Goal: Task Accomplishment & Management: Manage account settings

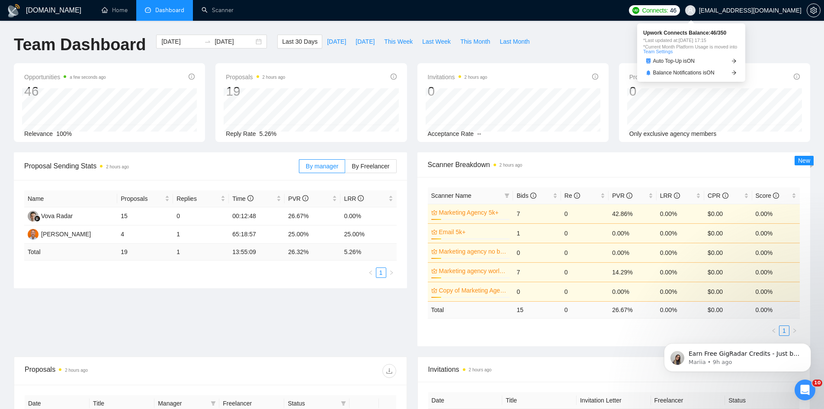
click at [668, 9] on span "Connects:" at bounding box center [655, 11] width 26 height 10
click at [679, 62] on span "Auto Top-Up is ON" at bounding box center [674, 60] width 42 height 5
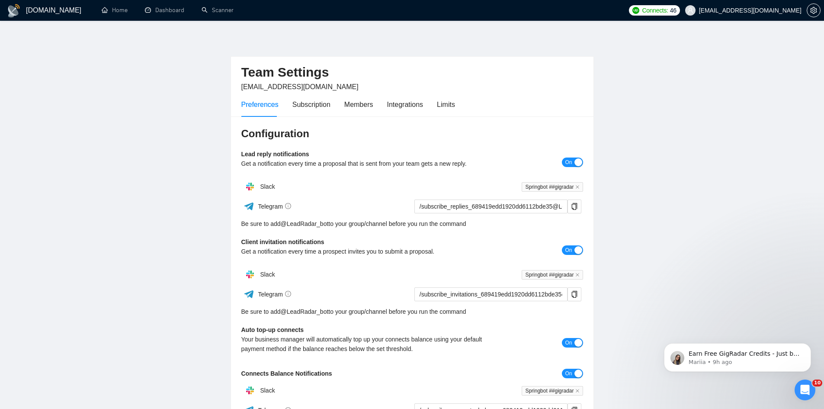
scroll to position [149, 0]
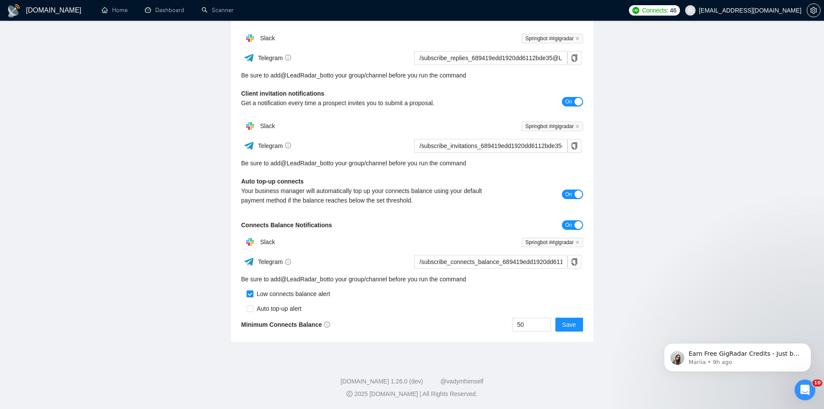
click at [473, 317] on div "50 Save" at bounding box center [497, 324] width 171 height 14
type input "200"
click at [569, 321] on span "Save" at bounding box center [569, 325] width 14 height 10
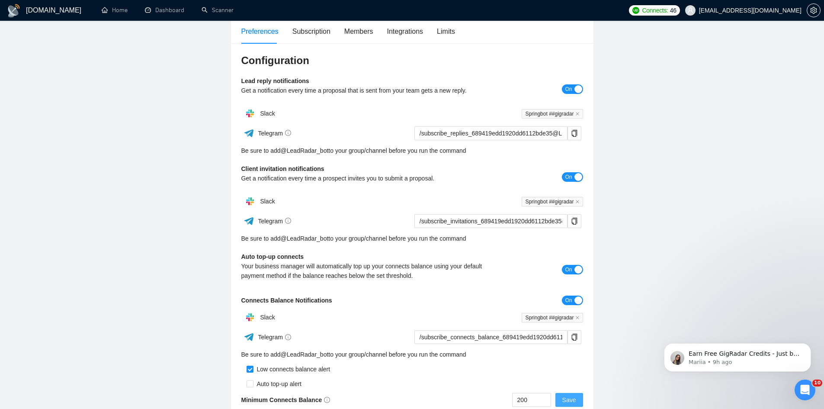
scroll to position [0, 0]
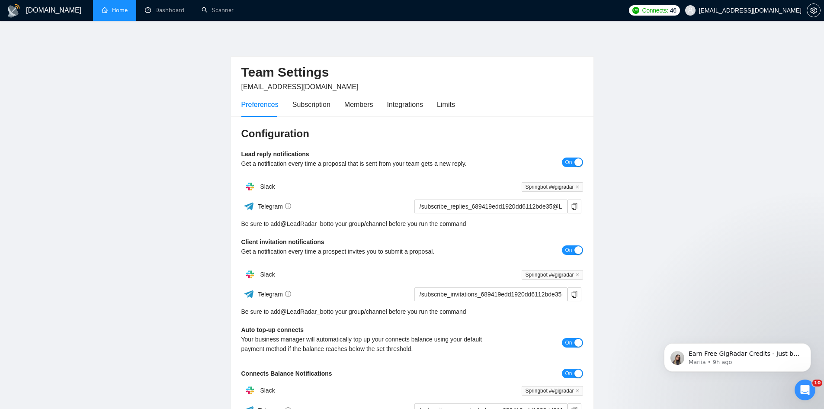
click at [110, 10] on link "Home" at bounding box center [115, 9] width 26 height 7
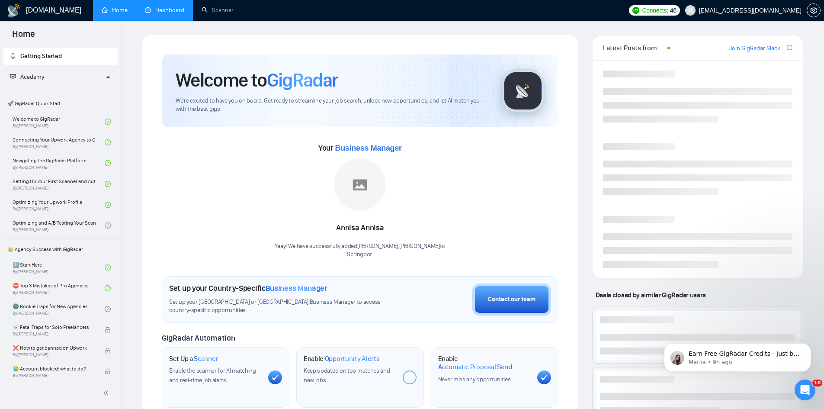
click at [156, 8] on link "Dashboard" at bounding box center [164, 9] width 39 height 7
